Goal: Transaction & Acquisition: Subscribe to service/newsletter

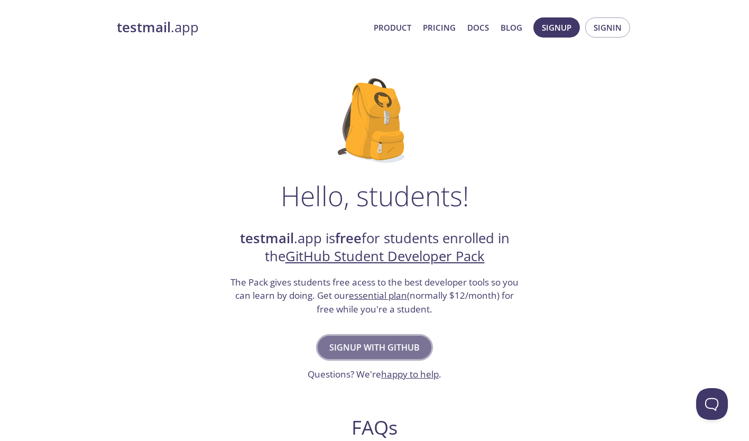
click at [375, 349] on span "Signup with GitHub" at bounding box center [374, 347] width 90 height 15
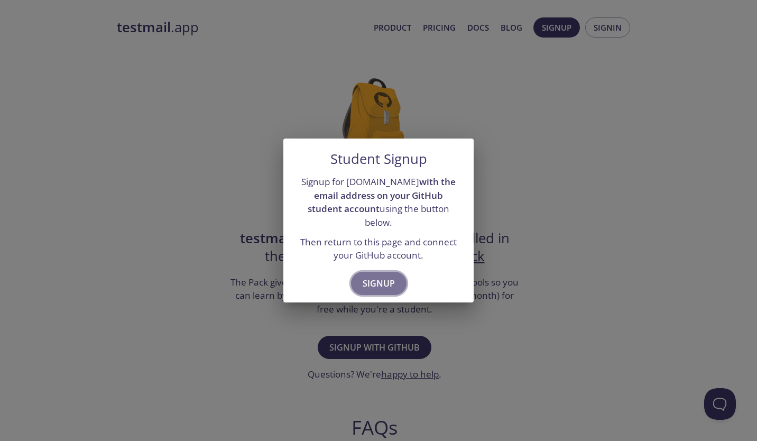
click at [390, 276] on span "Signup" at bounding box center [379, 283] width 32 height 15
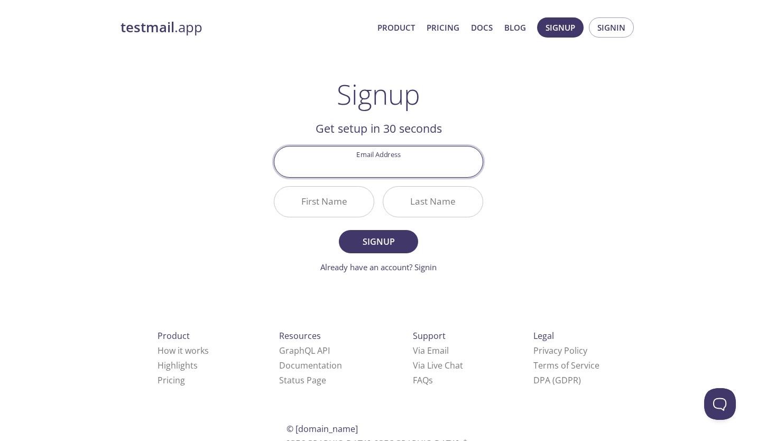
click at [384, 167] on input "Email Address" at bounding box center [378, 161] width 208 height 30
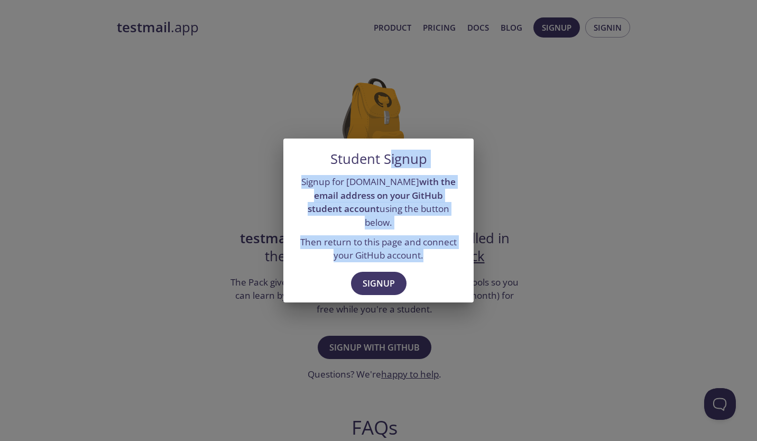
drag, startPoint x: 392, startPoint y: 26, endPoint x: 437, endPoint y: 315, distance: 292.0
click at [437, 315] on div "Student Signup Signup for [DOMAIN_NAME] with the email address on your GitHub s…" at bounding box center [378, 220] width 757 height 441
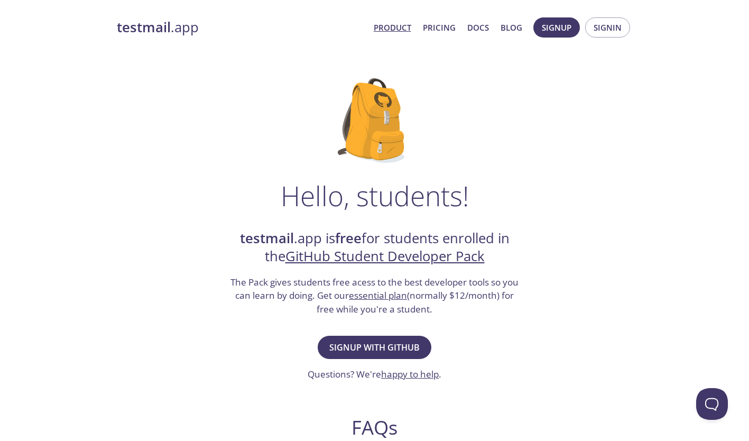
click at [396, 29] on link "Product" at bounding box center [393, 28] width 38 height 14
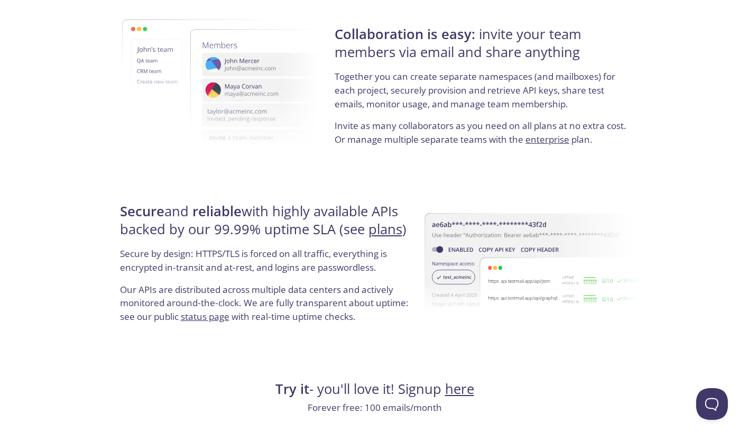
scroll to position [1859, 0]
click at [387, 231] on link "plans" at bounding box center [385, 228] width 34 height 18
